Goal: Navigation & Orientation: Find specific page/section

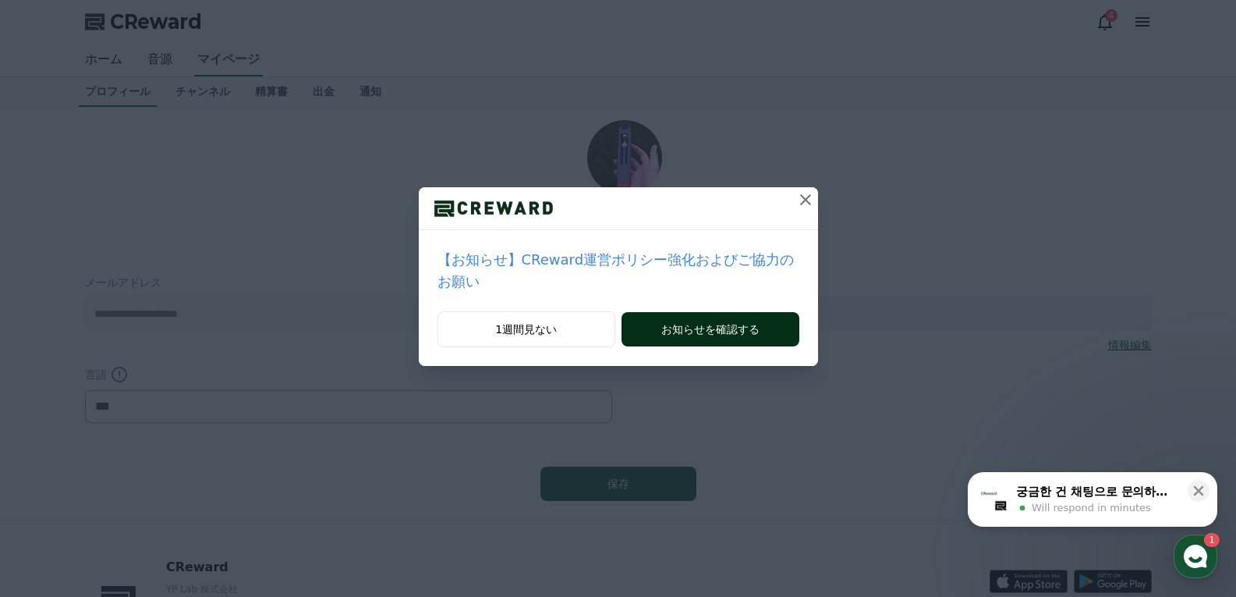
click at [716, 312] on button "お知らせを確認する" at bounding box center [710, 329] width 177 height 34
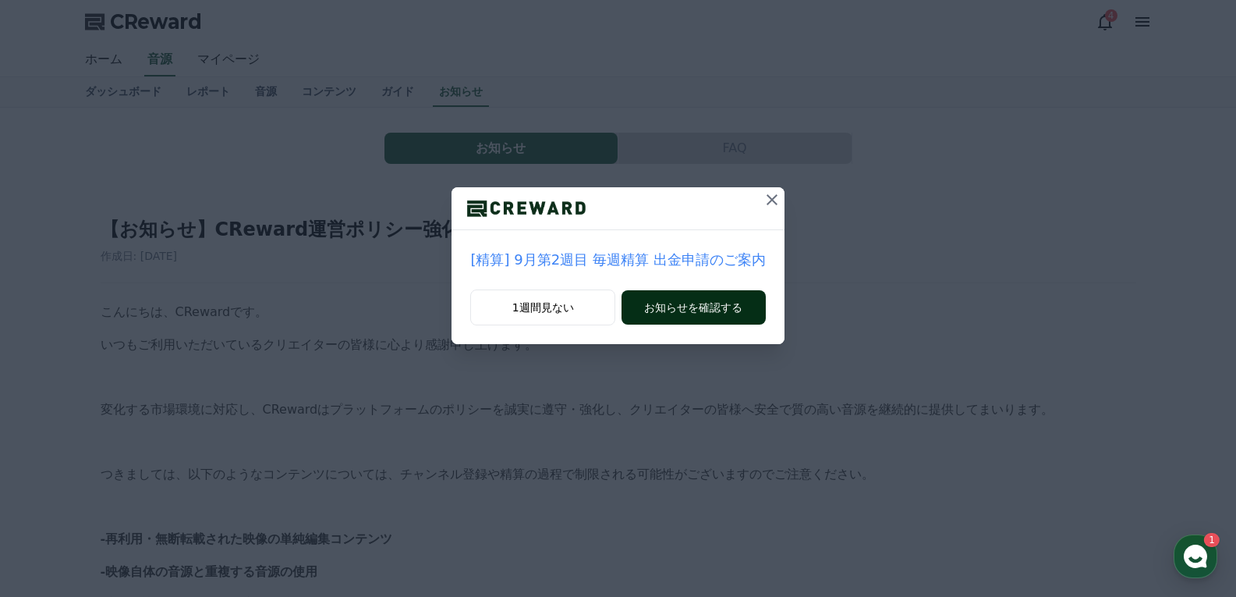
click at [684, 306] on button "お知らせを確認する" at bounding box center [693, 307] width 143 height 34
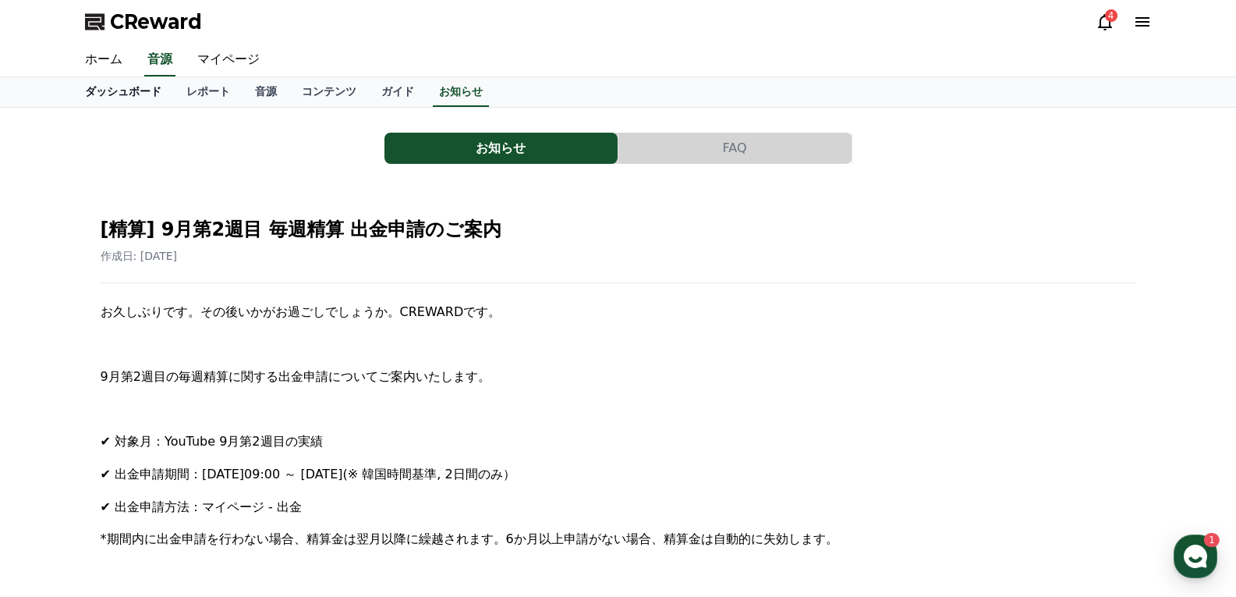
click at [101, 93] on link "ダッシュボード" at bounding box center [123, 92] width 101 height 30
